Goal: Browse casually

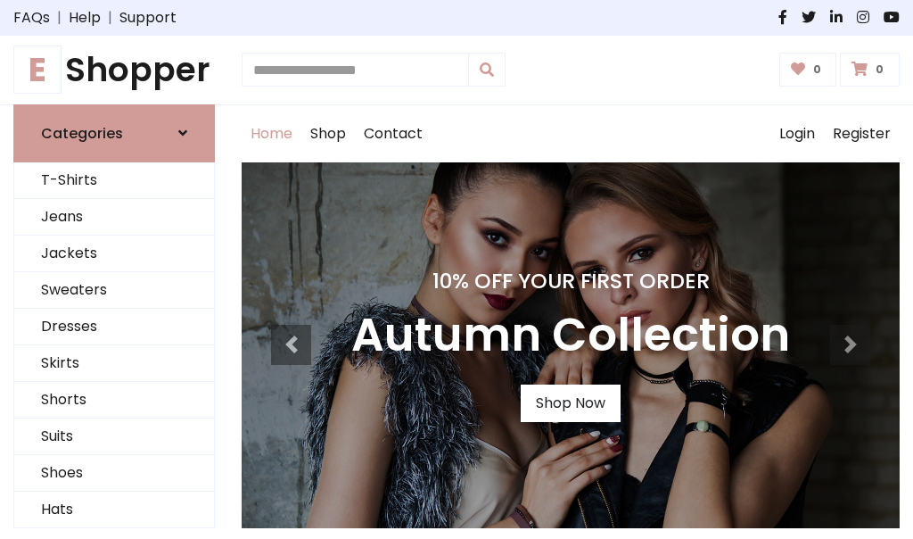
click at [457, 269] on h4 "10% Off Your First Order" at bounding box center [570, 280] width 439 height 25
click at [570, 402] on link "Shop Now" at bounding box center [571, 402] width 100 height 37
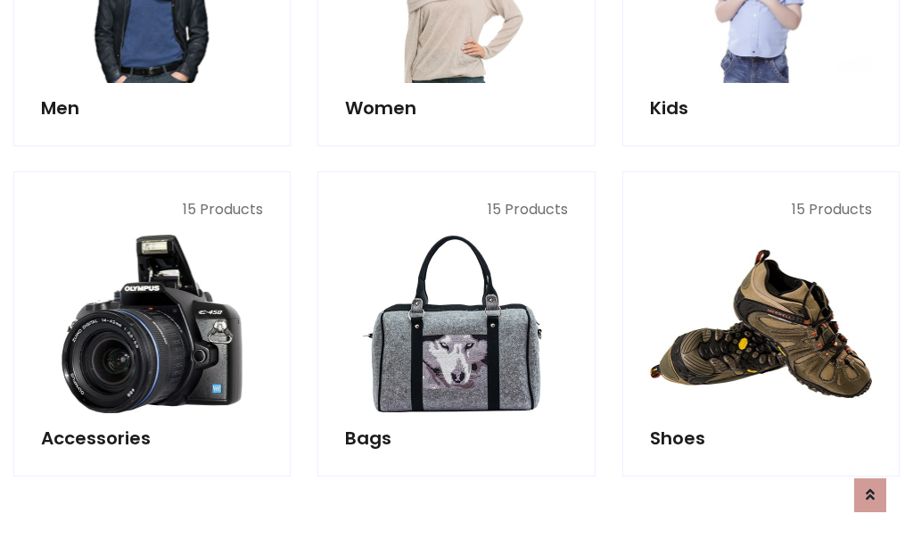
scroll to position [1778, 0]
